Goal: Check status: Check status

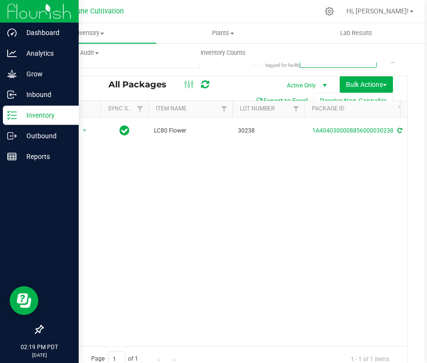
click at [16, 122] on div "Inventory" at bounding box center [41, 115] width 76 height 19
click at [37, 116] on p "Inventory" at bounding box center [46, 115] width 58 height 12
click at [21, 114] on p "Inventory" at bounding box center [46, 115] width 58 height 12
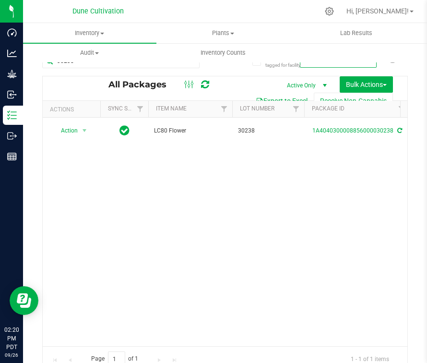
click at [191, 66] on span at bounding box center [191, 60] width 7 height 12
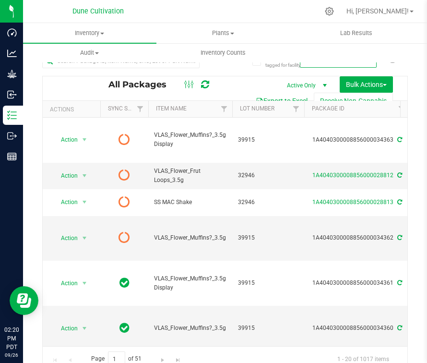
click at [205, 84] on div at bounding box center [197, 85] width 32 height 12
click at [195, 87] on div at bounding box center [197, 85] width 32 height 12
click at [201, 87] on icon at bounding box center [205, 85] width 8 height 10
click at [208, 88] on div at bounding box center [197, 85] width 32 height 12
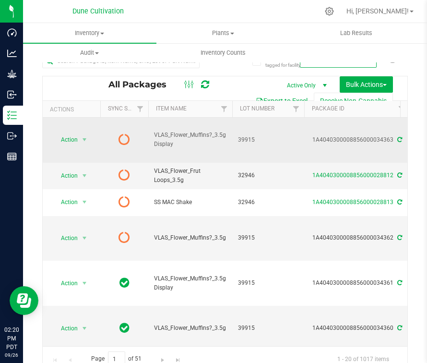
click at [120, 133] on icon at bounding box center [125, 139] width 12 height 12
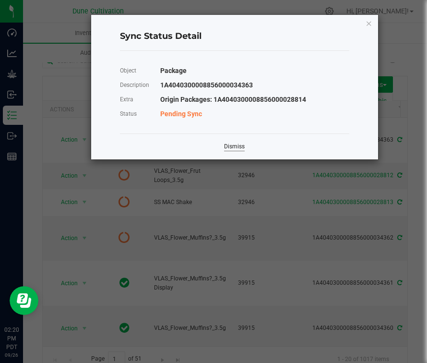
click at [236, 144] on link "Dismiss" at bounding box center [234, 147] width 21 height 8
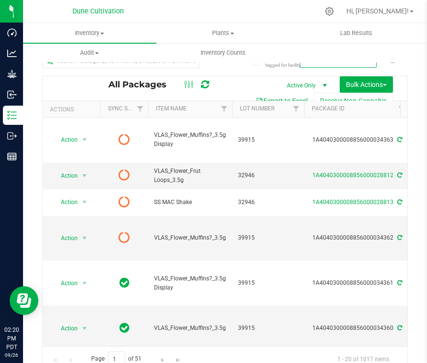
click at [202, 85] on icon at bounding box center [205, 85] width 8 height 10
click at [127, 169] on icon at bounding box center [125, 175] width 12 height 12
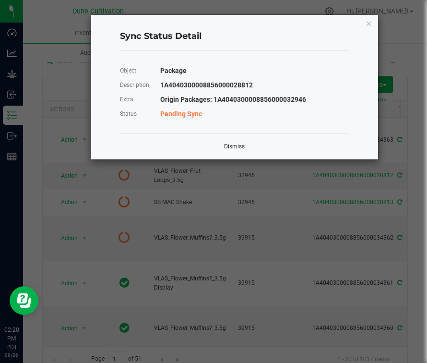
click at [236, 144] on link "Dismiss" at bounding box center [234, 147] width 21 height 8
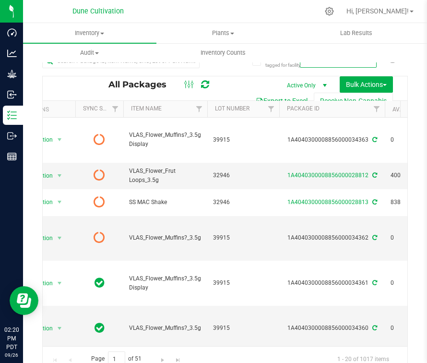
click at [205, 87] on icon at bounding box center [205, 85] width 8 height 10
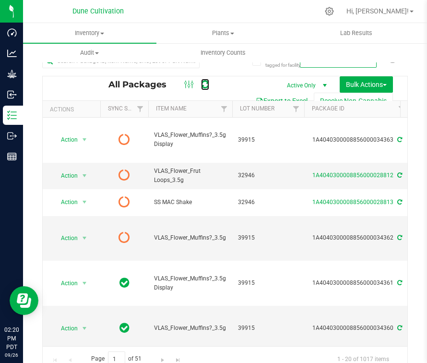
click at [204, 87] on icon at bounding box center [205, 85] width 8 height 10
click at [203, 87] on icon at bounding box center [205, 85] width 8 height 10
